Goal: Obtain resource: Obtain resource

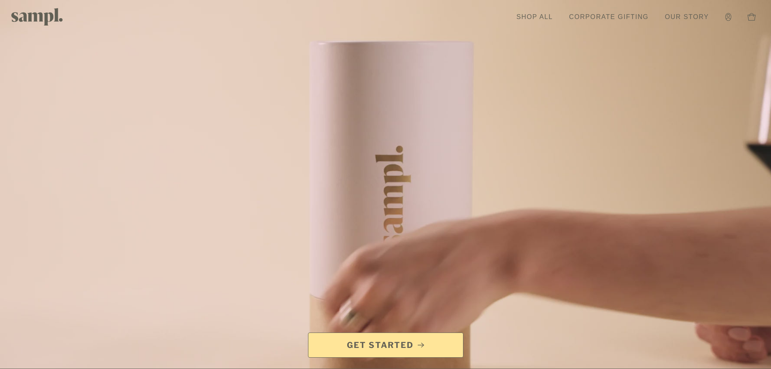
click at [542, 17] on link "Shop All" at bounding box center [534, 17] width 45 height 18
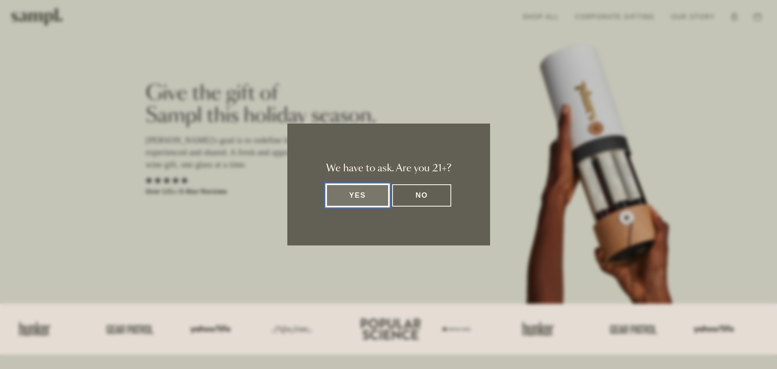
click at [358, 195] on button "Yes" at bounding box center [357, 195] width 63 height 22
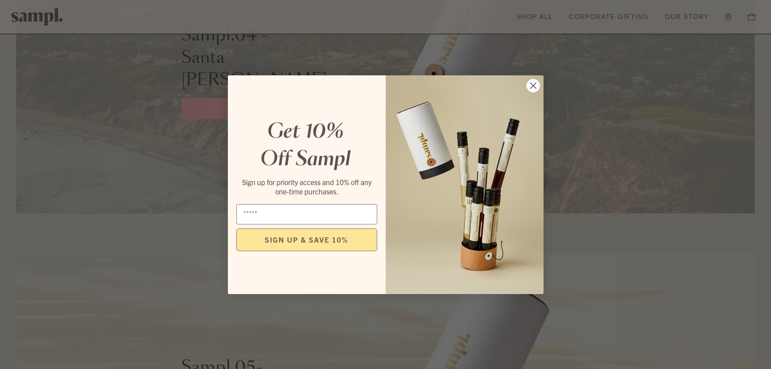
scroll to position [1619, 0]
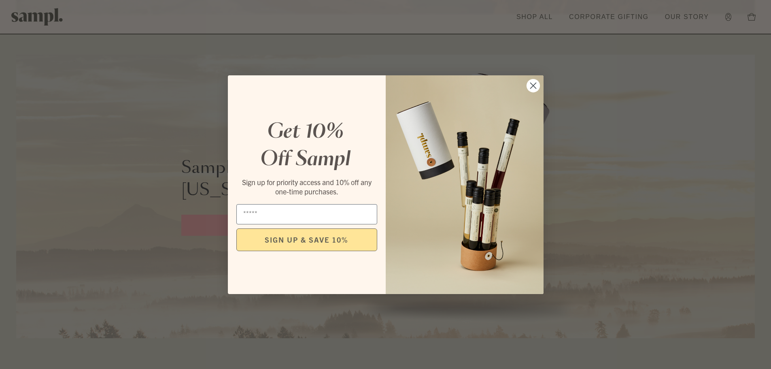
click at [534, 85] on circle "Close dialog" at bounding box center [532, 85] width 13 height 13
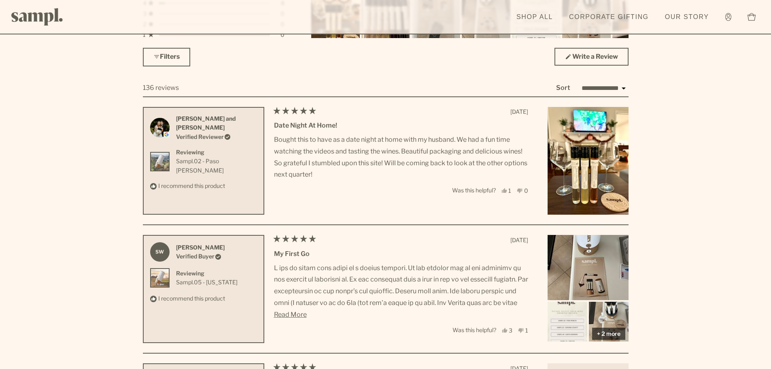
scroll to position [2347, 0]
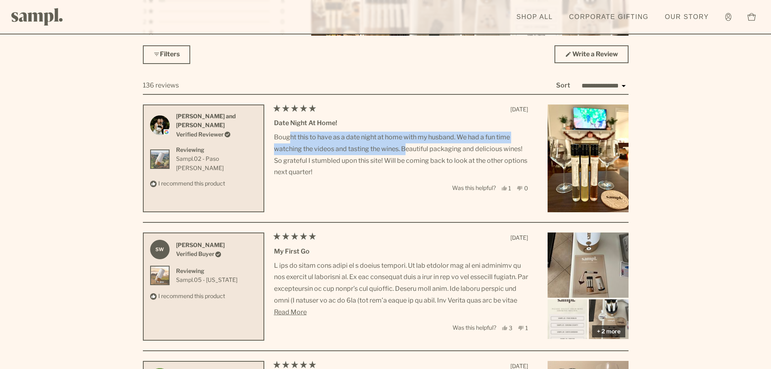
drag, startPoint x: 291, startPoint y: 140, endPoint x: 408, endPoint y: 151, distance: 118.3
click at [408, 151] on p "Bought this to have as a date night at home with my husband. We had a fun time …" at bounding box center [401, 155] width 254 height 47
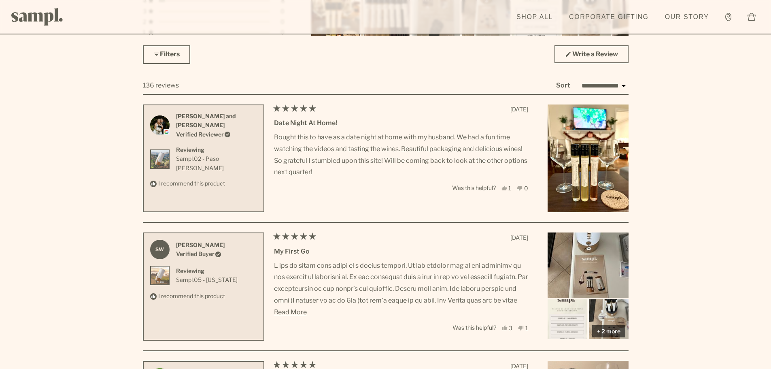
click at [409, 151] on p "Bought this to have as a date night at home with my husband. We had a fun time …" at bounding box center [401, 155] width 254 height 47
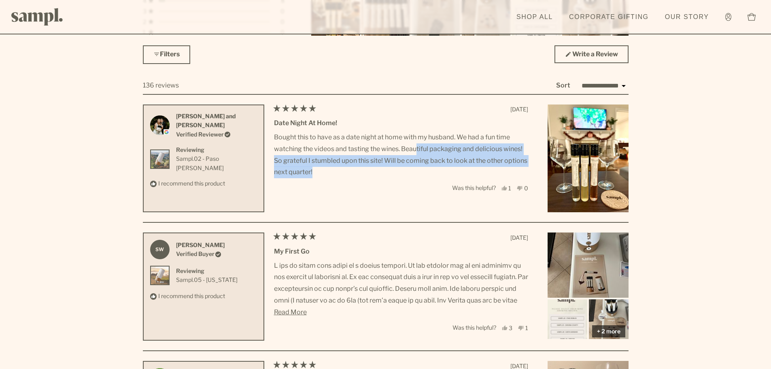
drag, startPoint x: 416, startPoint y: 151, endPoint x: 483, endPoint y: 179, distance: 72.5
click at [483, 179] on div "Rated 5 out of 5 stars 9 months ago Date Night at Home! Bought this to have as …" at bounding box center [451, 158] width 354 height 108
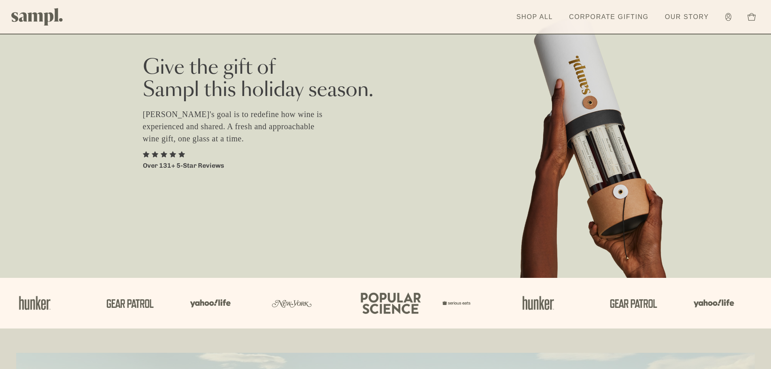
scroll to position [0, 0]
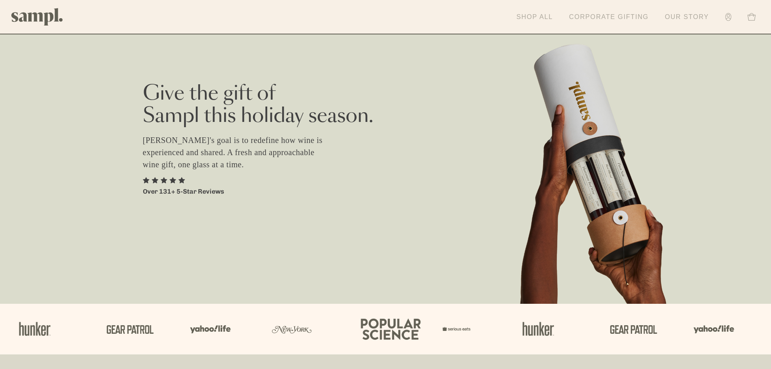
click at [617, 17] on link "Corporate Gifting" at bounding box center [609, 17] width 88 height 18
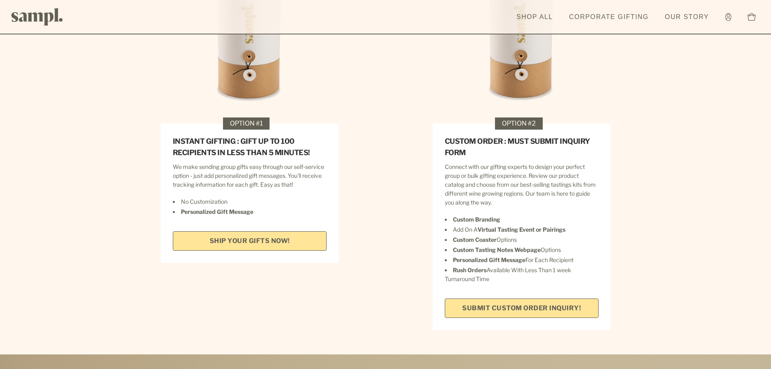
scroll to position [1295, 0]
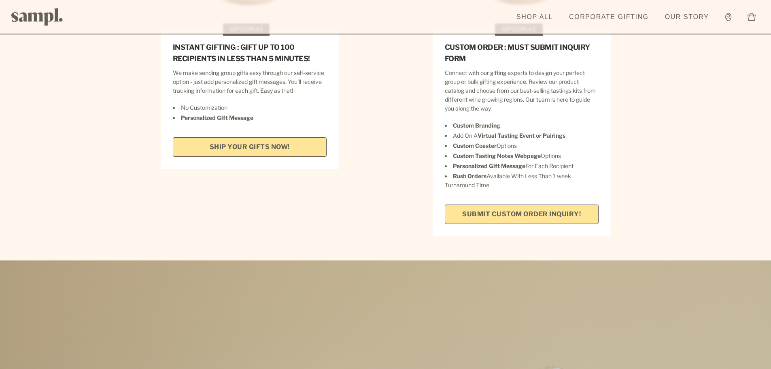
click at [477, 204] on link "Submit Custom Order Inquiry!" at bounding box center [522, 213] width 154 height 19
